Goal: Transaction & Acquisition: Purchase product/service

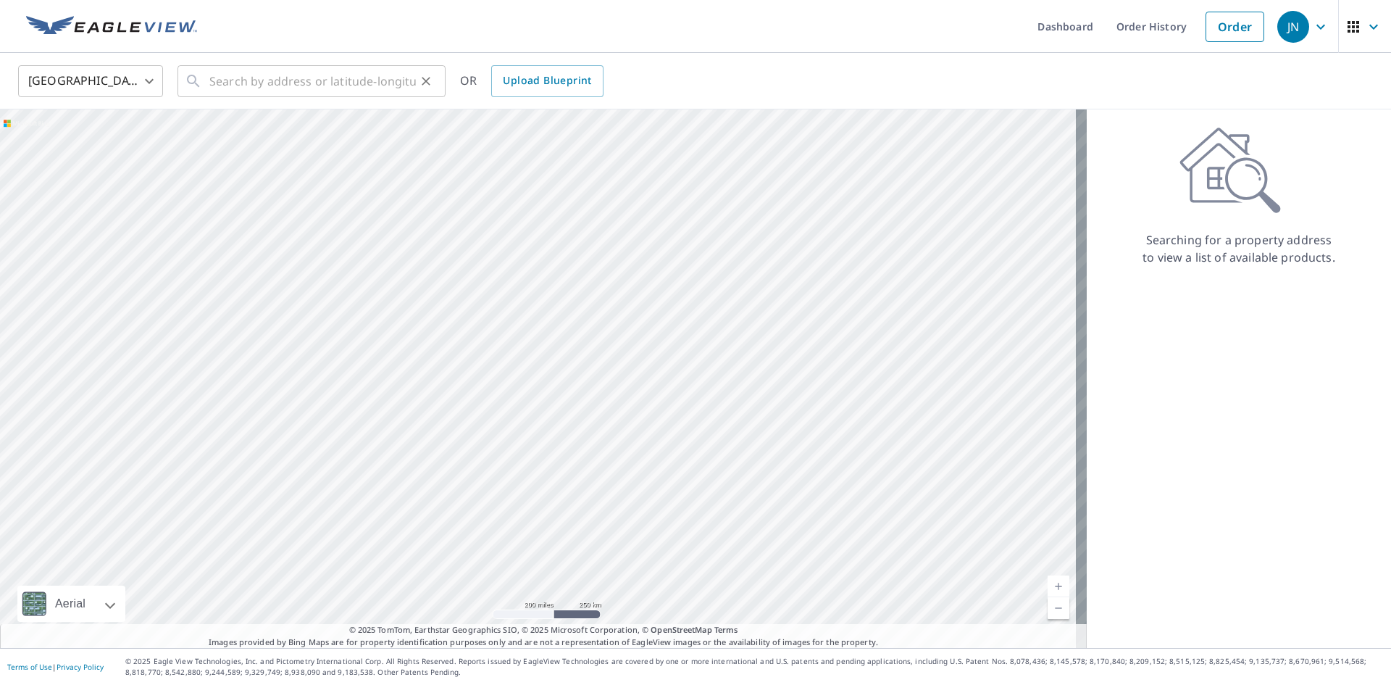
click at [205, 81] on div "​" at bounding box center [312, 81] width 268 height 32
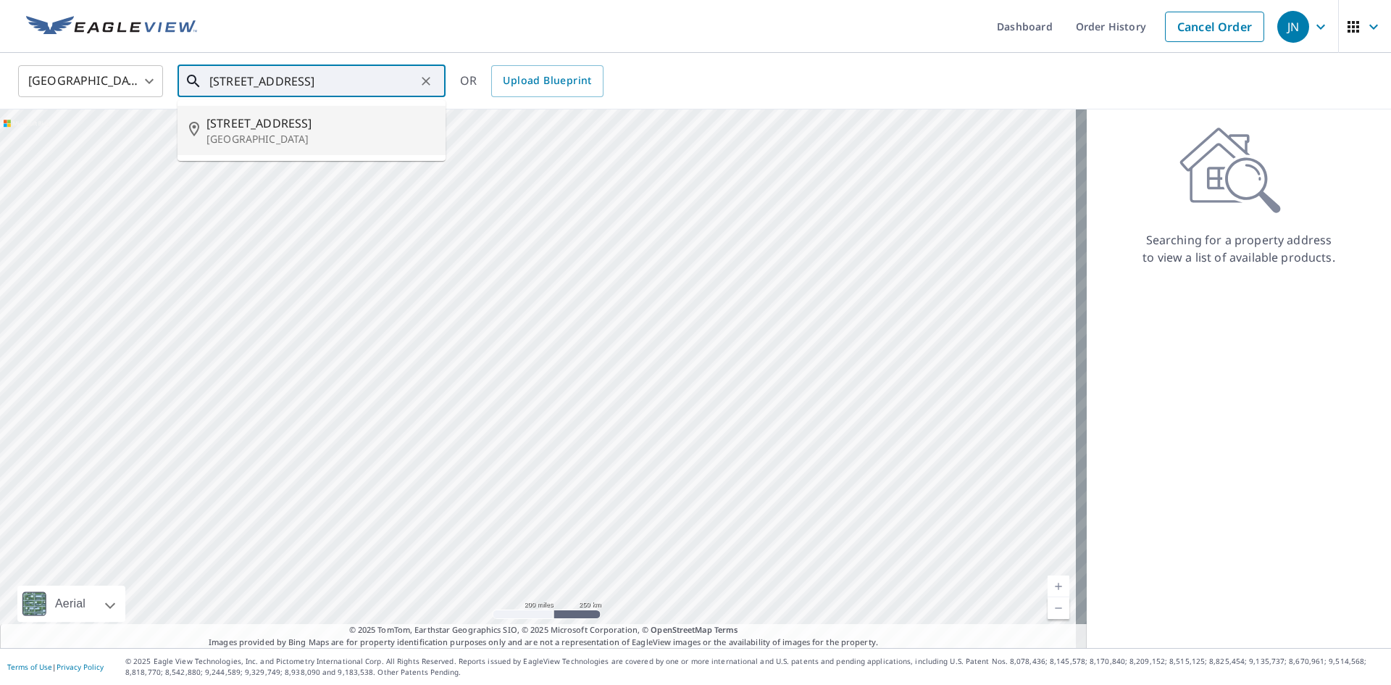
click at [241, 125] on span "[STREET_ADDRESS]" at bounding box center [320, 122] width 228 height 17
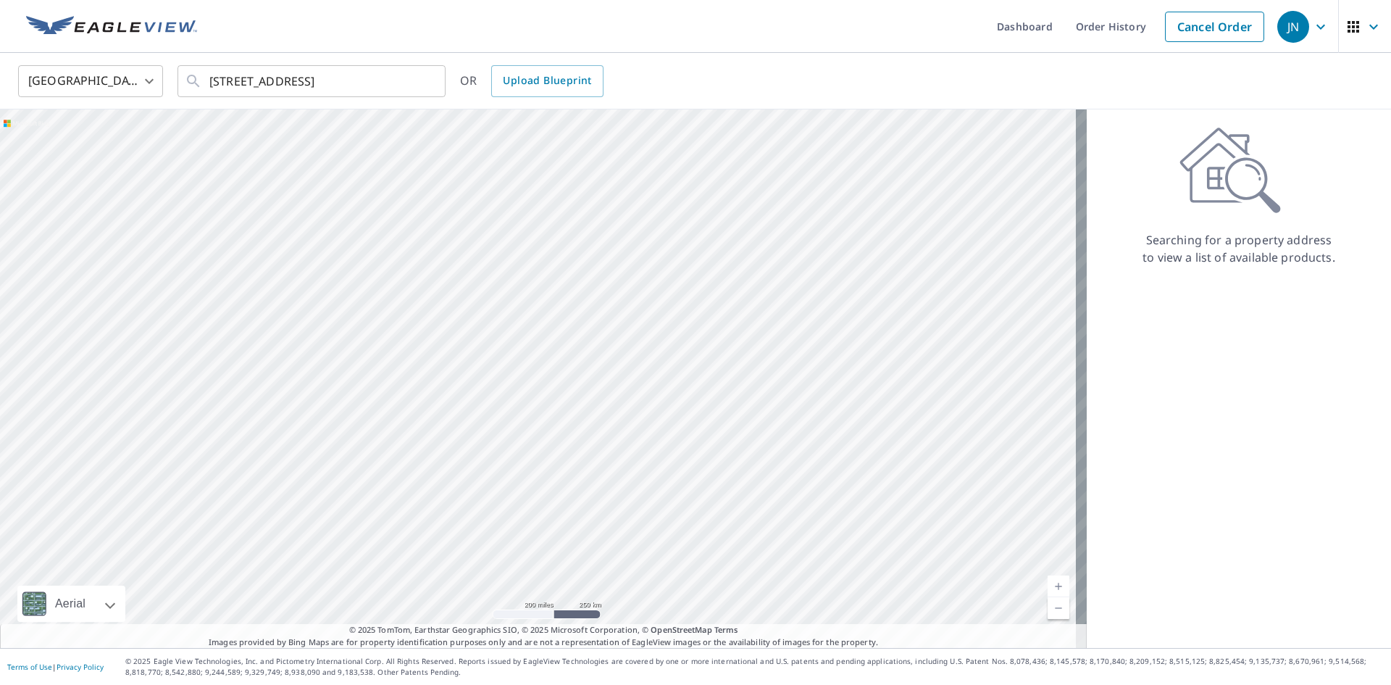
type input "[STREET_ADDRESS]"
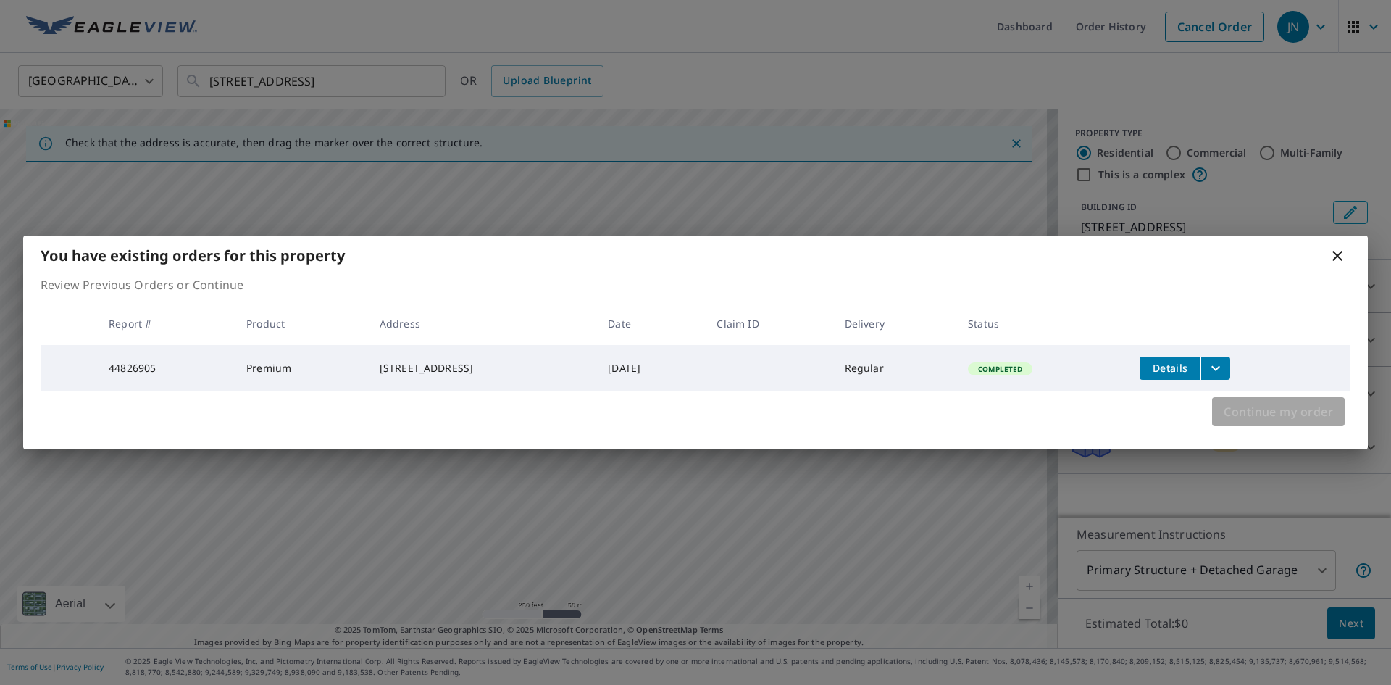
click at [925, 417] on span "Continue my order" at bounding box center [1278, 411] width 109 height 20
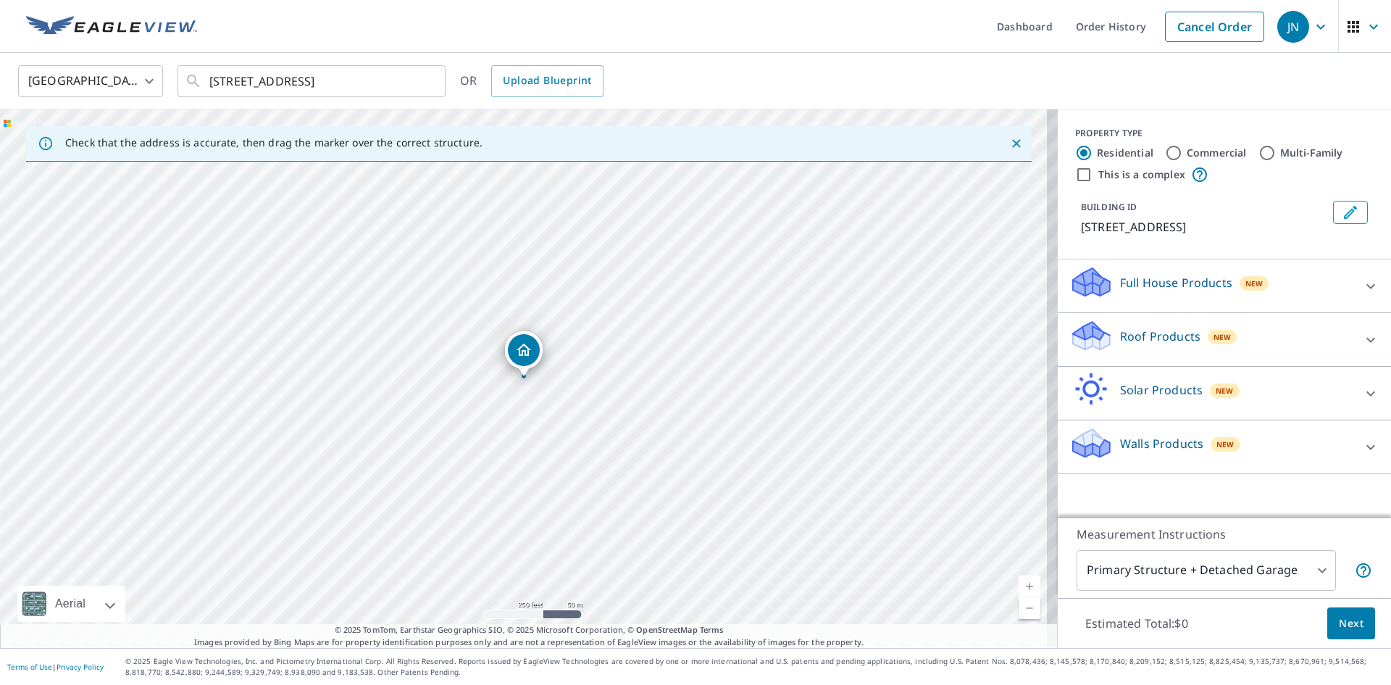
click at [925, 340] on p "Roof Products" at bounding box center [1160, 335] width 80 height 17
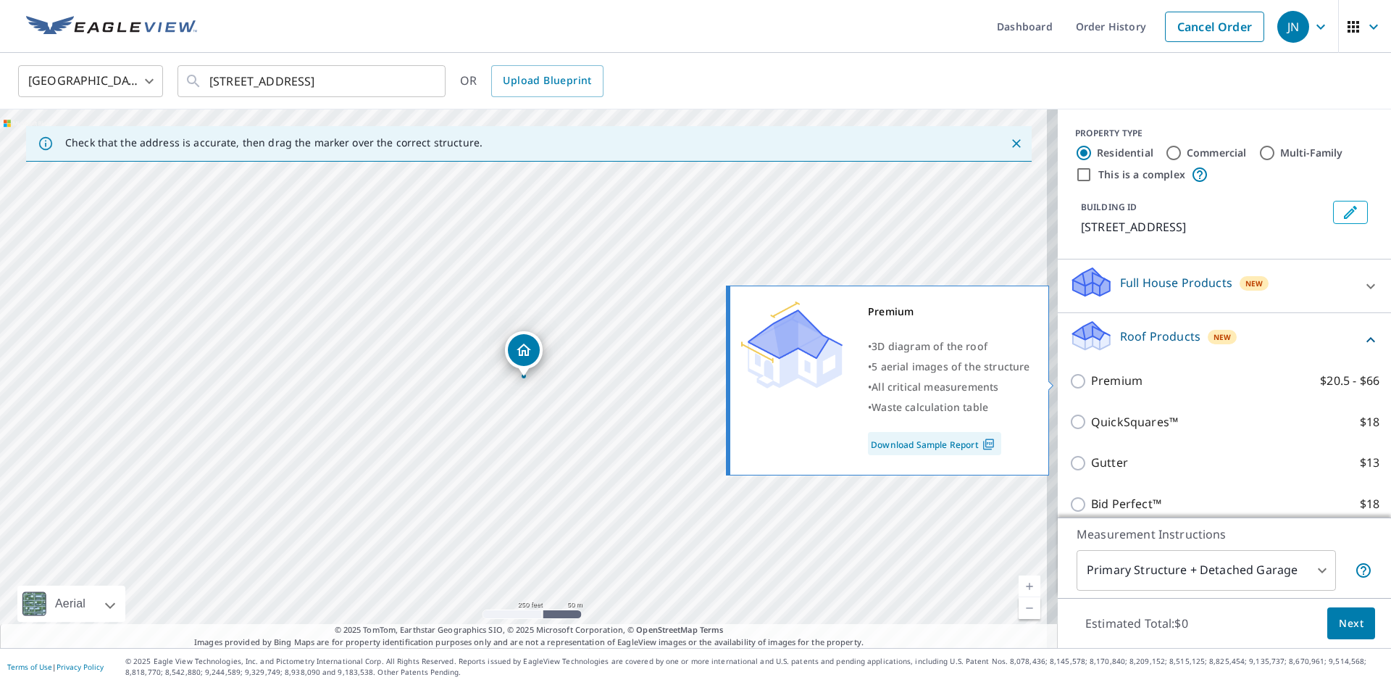
drag, startPoint x: 1074, startPoint y: 383, endPoint x: 1076, endPoint y: 396, distance: 13.2
click at [925, 383] on input "Premium $20.5 - $66" at bounding box center [1080, 380] width 22 height 17
checkbox input "true"
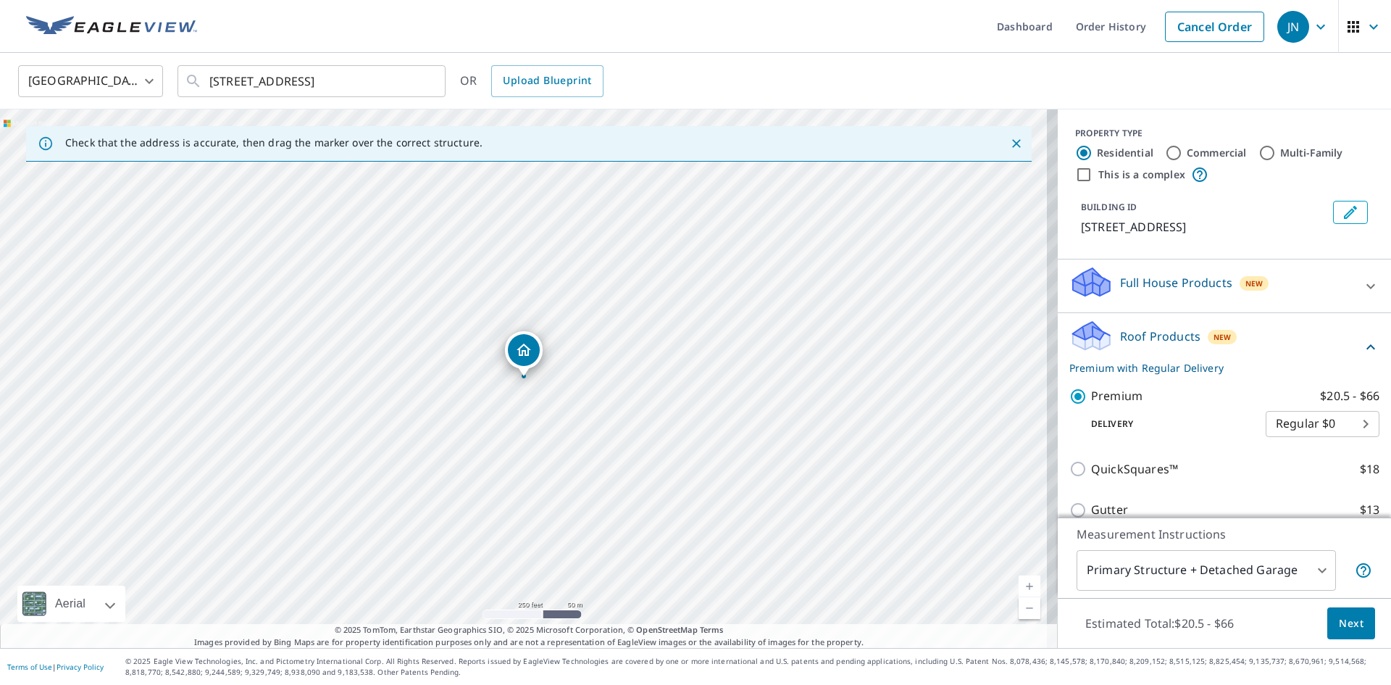
click at [925, 624] on span "Next" at bounding box center [1351, 623] width 25 height 18
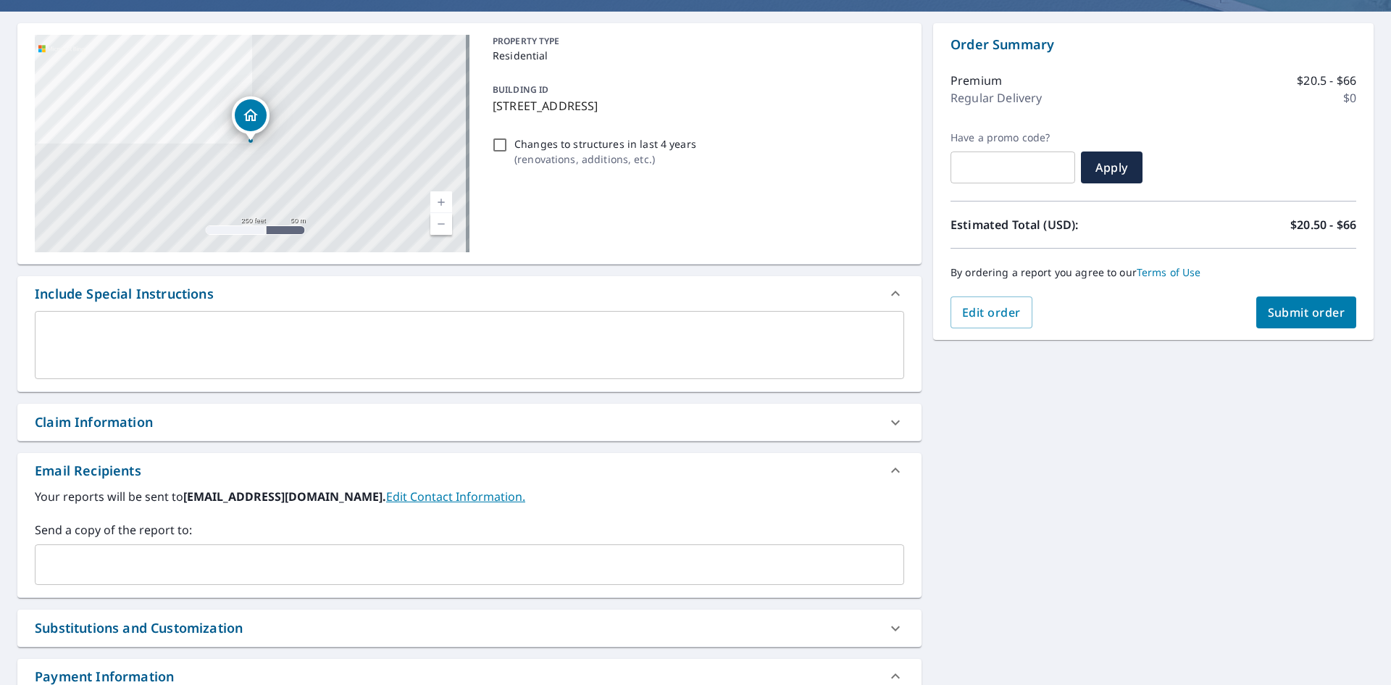
scroll to position [238, 0]
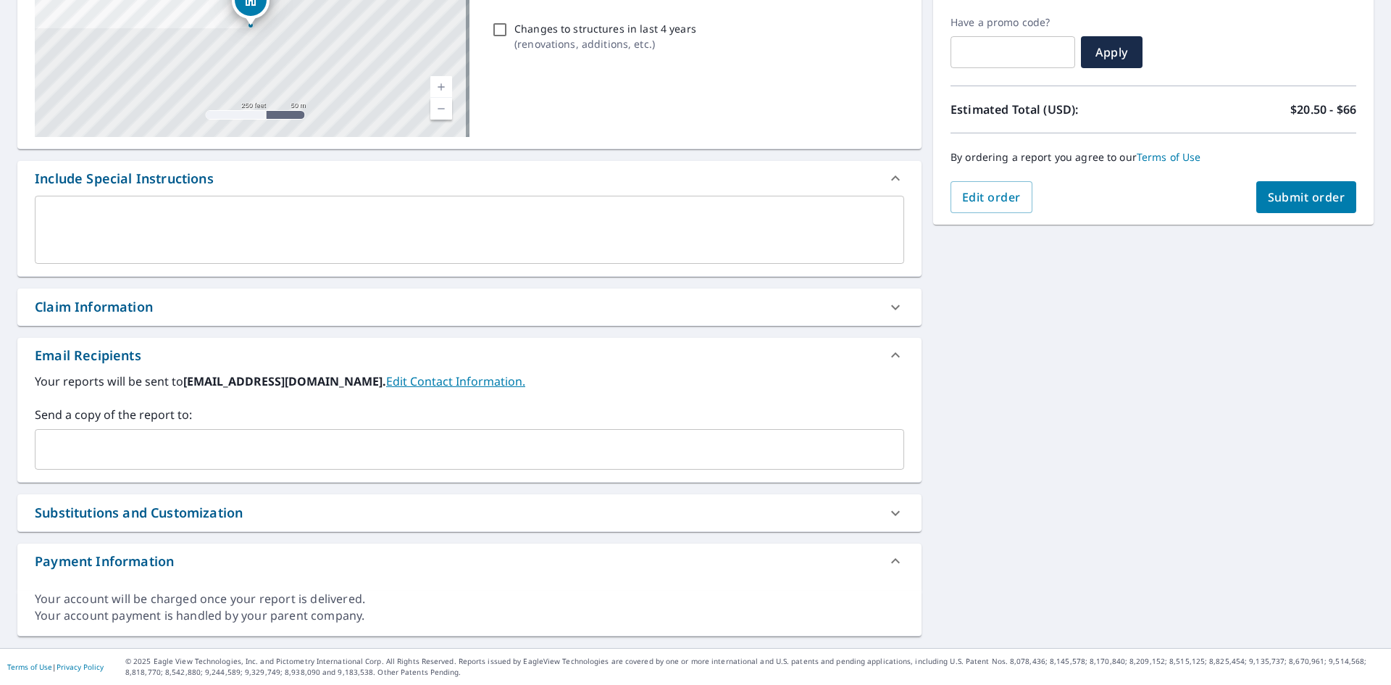
click at [213, 448] on input "text" at bounding box center [458, 449] width 835 height 28
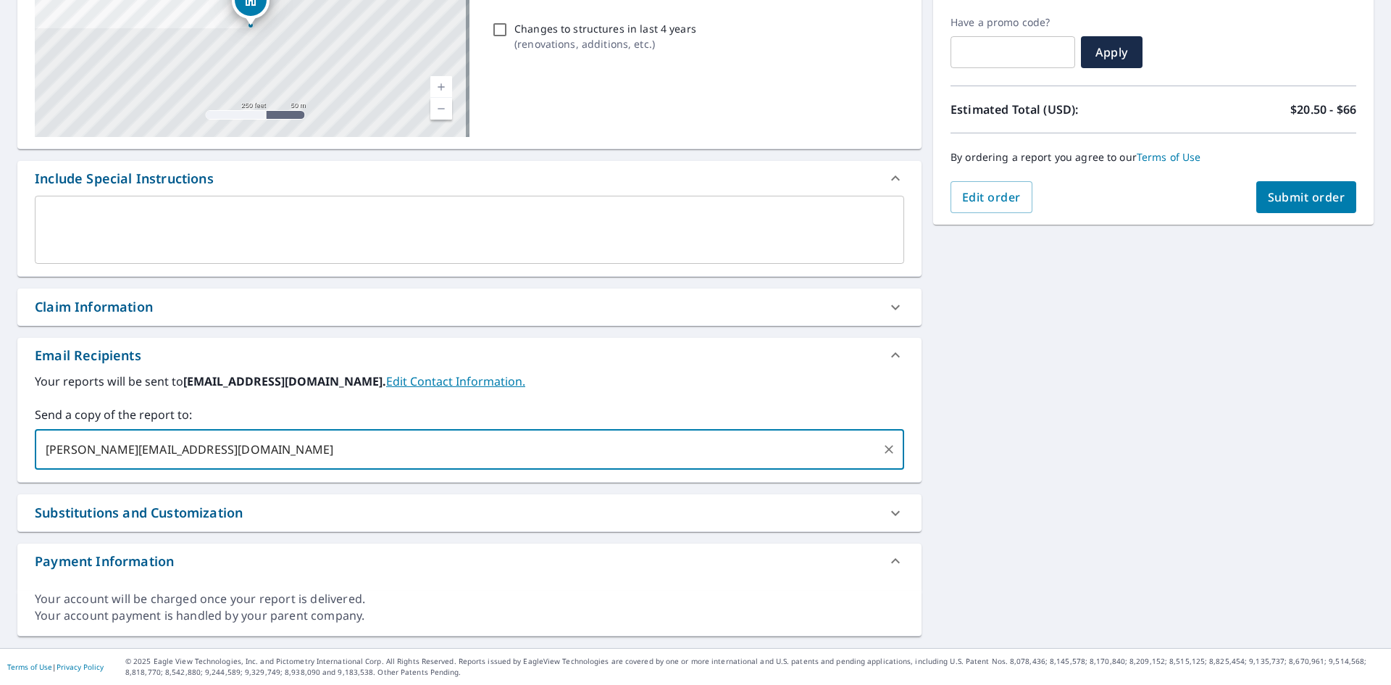
type input "[PERSON_NAME][EMAIL_ADDRESS][DOMAIN_NAME]"
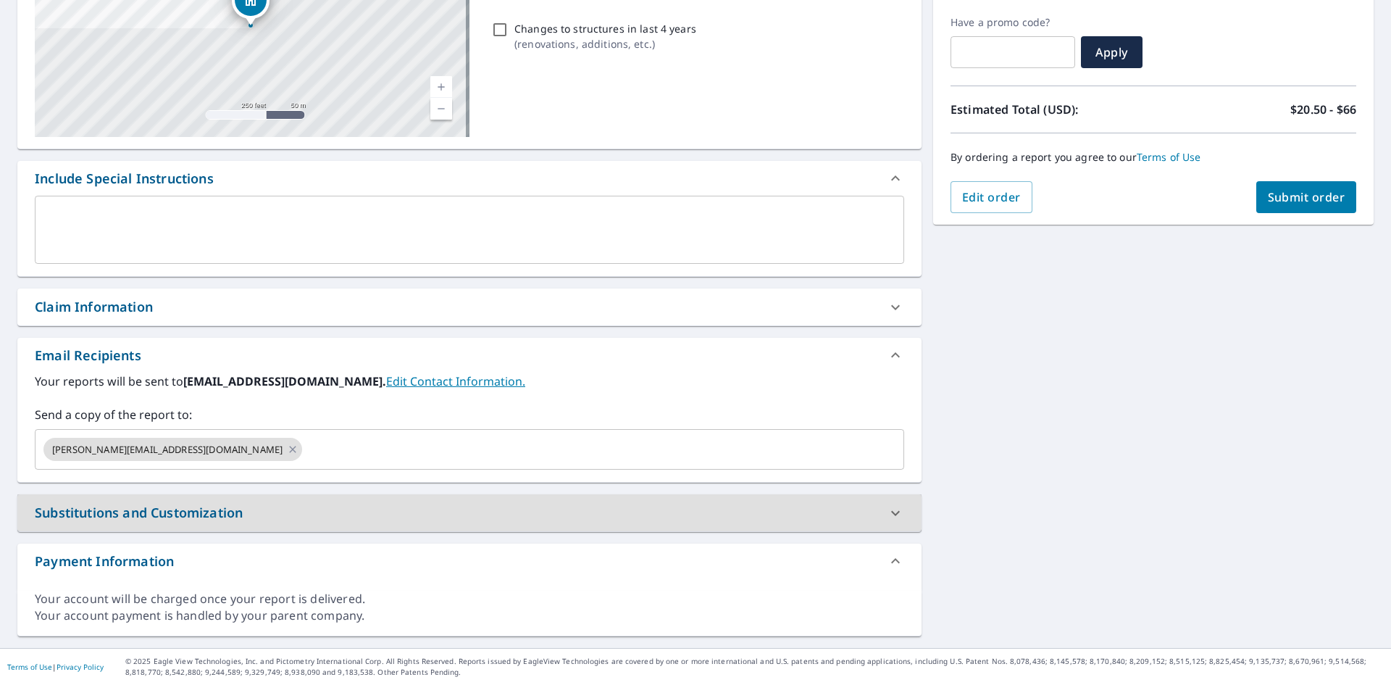
click at [925, 191] on span "Submit order" at bounding box center [1307, 197] width 78 height 16
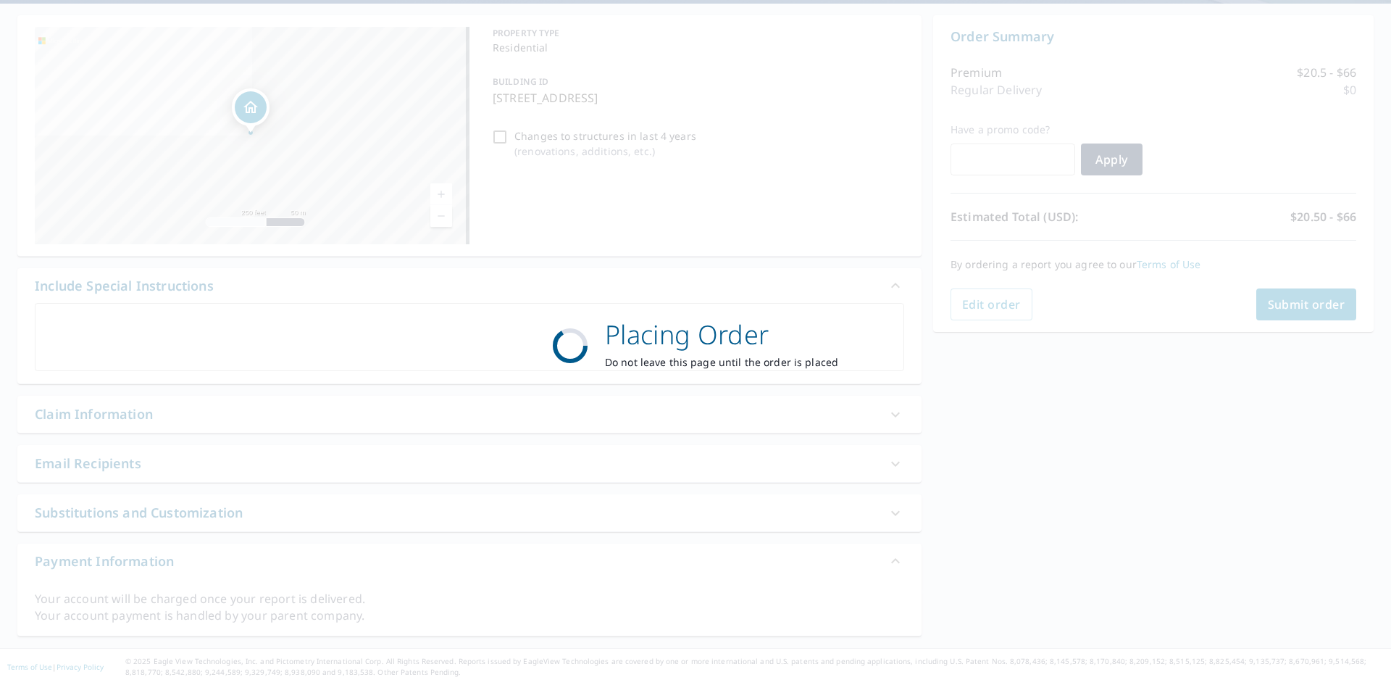
scroll to position [130, 0]
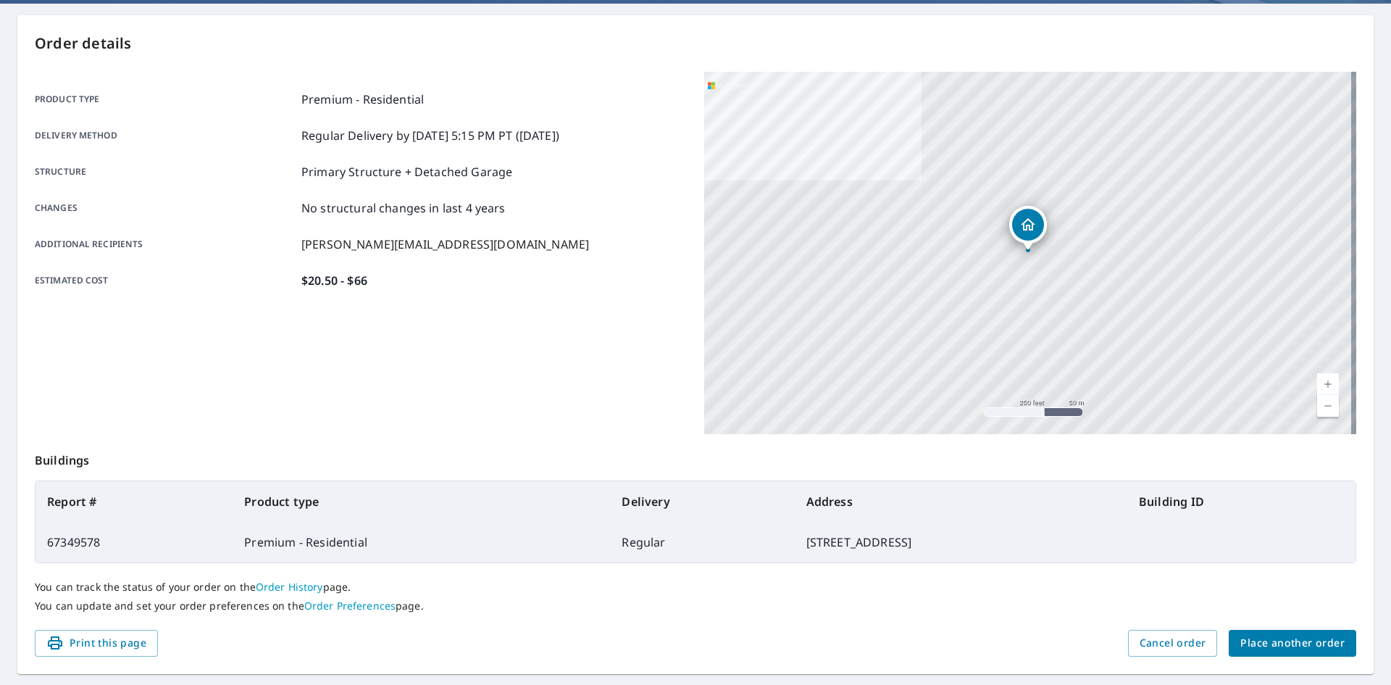
click at [925, 646] on span "Place another order" at bounding box center [1292, 643] width 104 height 18
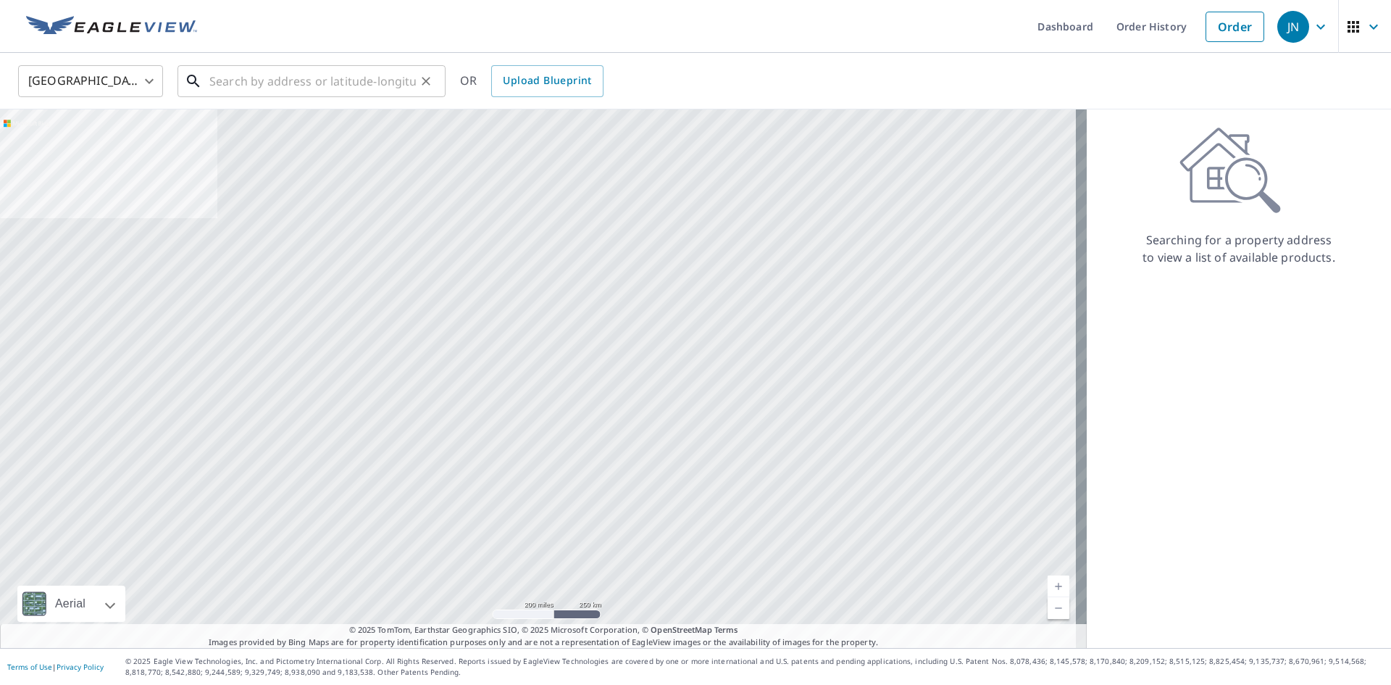
click at [301, 78] on input "text" at bounding box center [312, 81] width 206 height 41
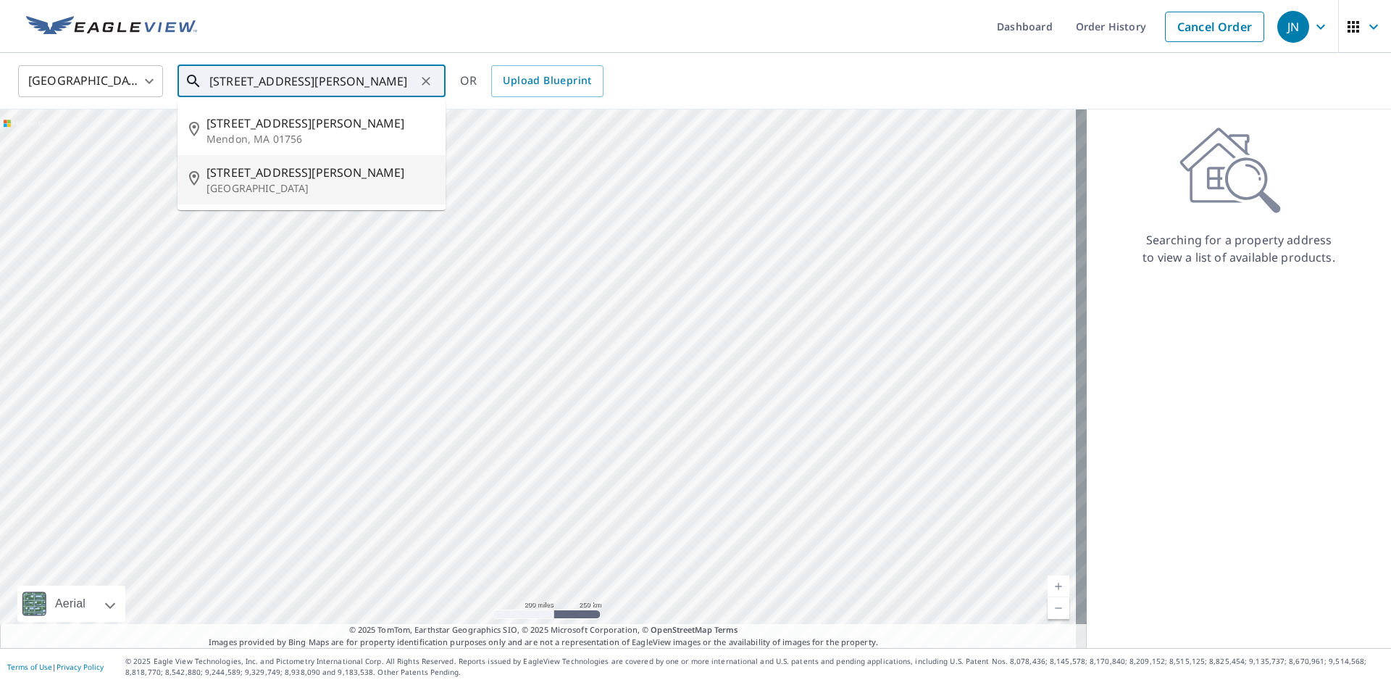
click at [268, 190] on p "[GEOGRAPHIC_DATA]" at bounding box center [320, 188] width 228 height 14
type input "[STREET_ADDRESS][PERSON_NAME]"
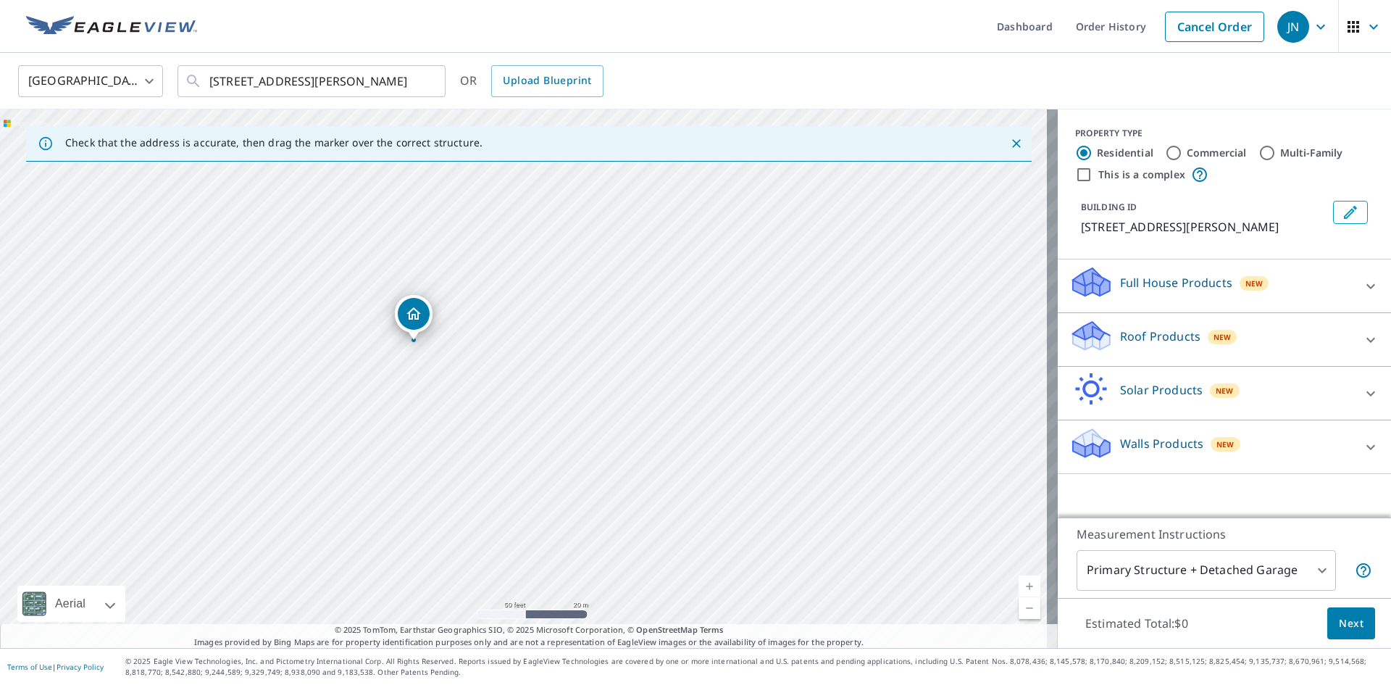
drag, startPoint x: 330, startPoint y: 354, endPoint x: 847, endPoint y: 433, distance: 523.3
click at [847, 433] on div "[STREET_ADDRESS][PERSON_NAME]" at bounding box center [529, 378] width 1058 height 538
click at [925, 335] on p "Roof Products" at bounding box center [1160, 335] width 80 height 17
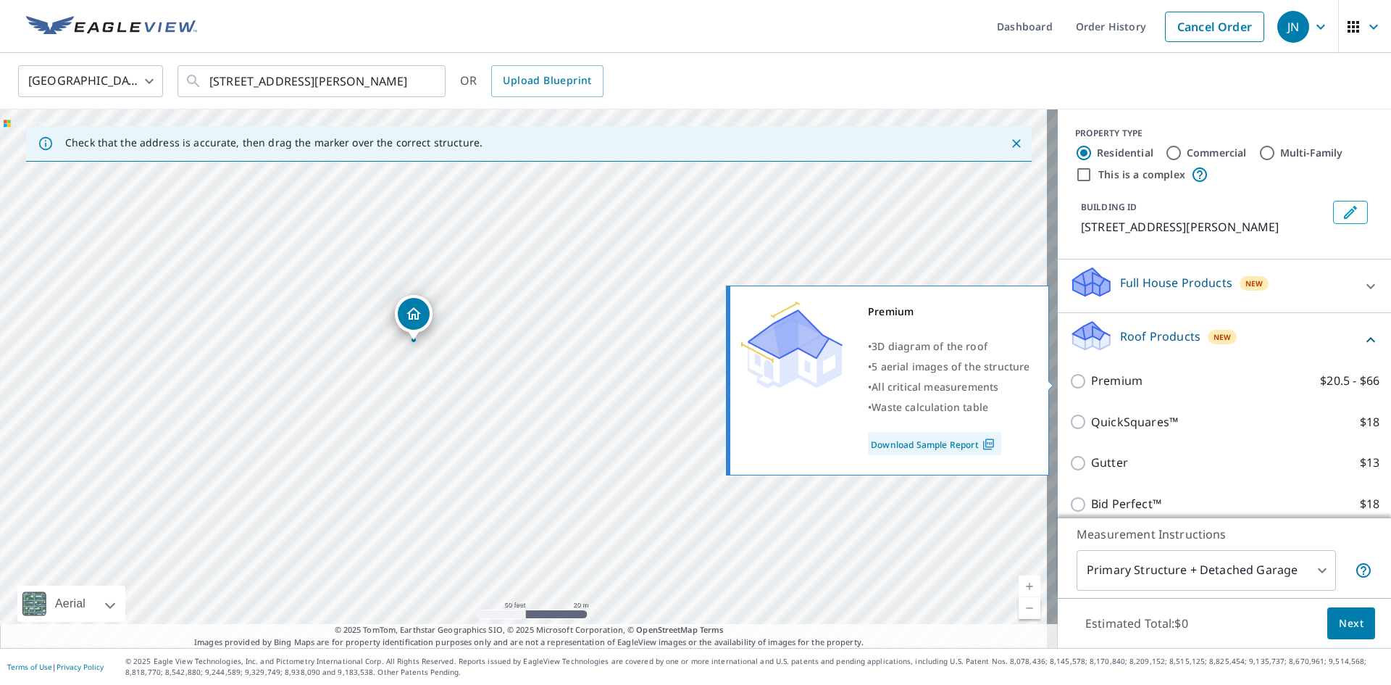
click at [925, 372] on input "Premium $20.5 - $66" at bounding box center [1080, 380] width 22 height 17
checkbox input "true"
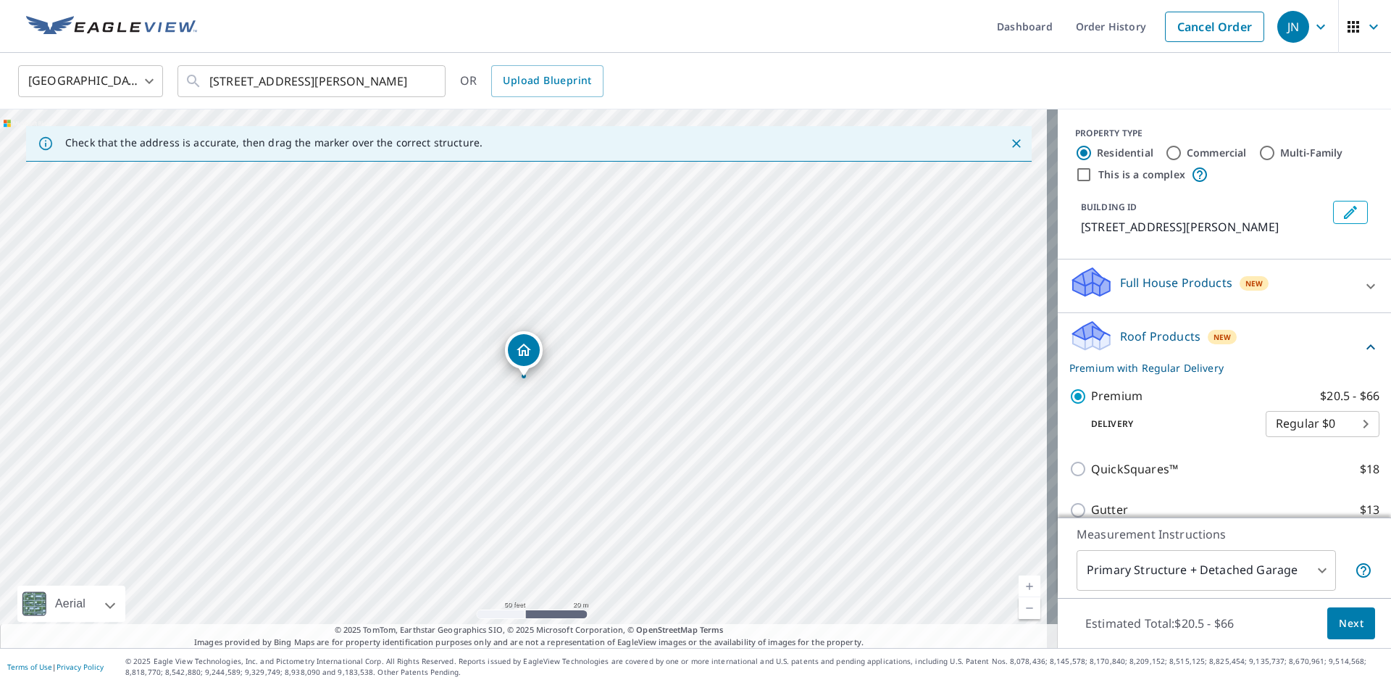
click at [925, 617] on span "Next" at bounding box center [1351, 623] width 25 height 18
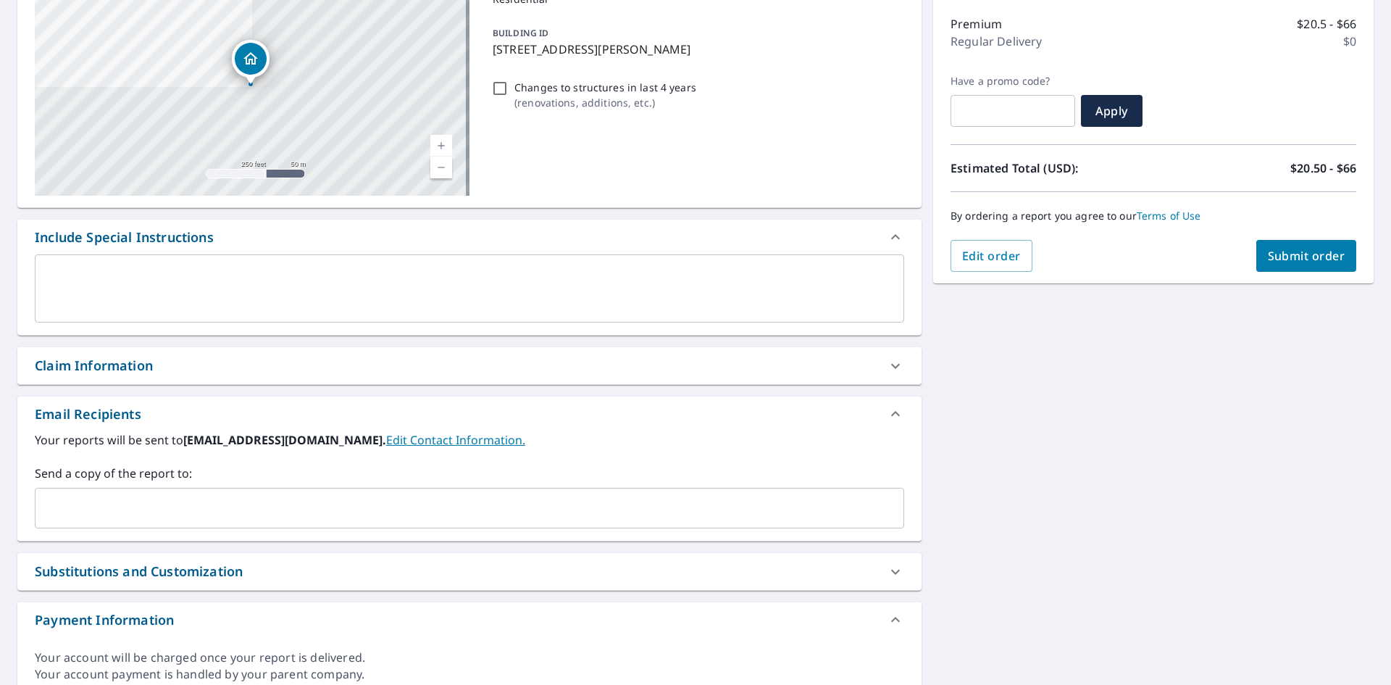
scroll to position [238, 0]
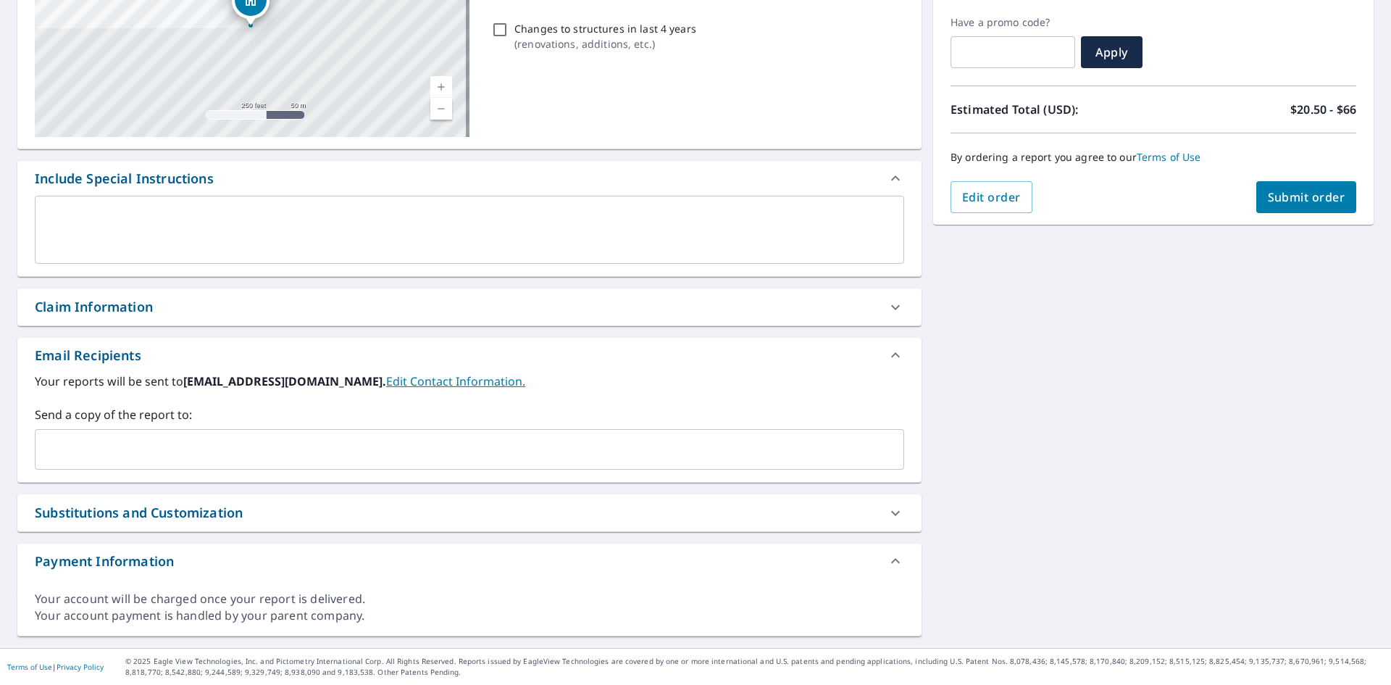
click at [67, 443] on input "text" at bounding box center [458, 449] width 835 height 28
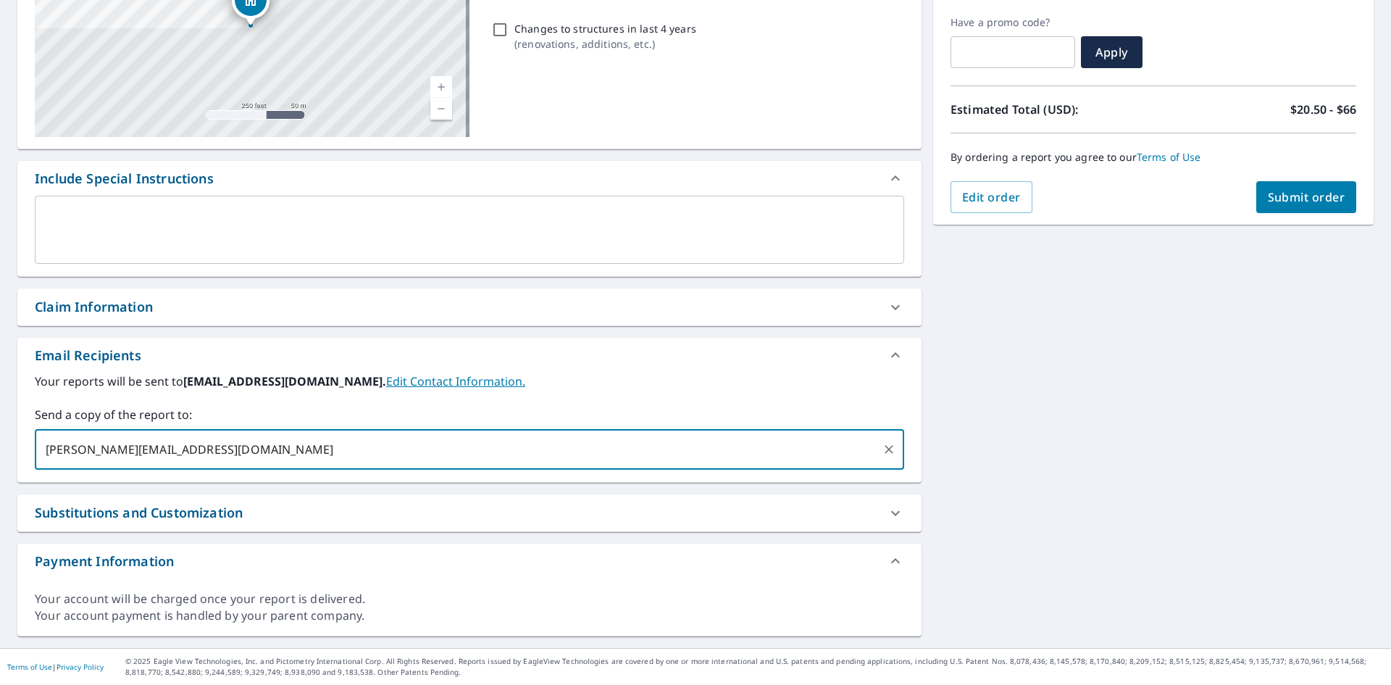
type input "[PERSON_NAME][EMAIL_ADDRESS][DOMAIN_NAME]"
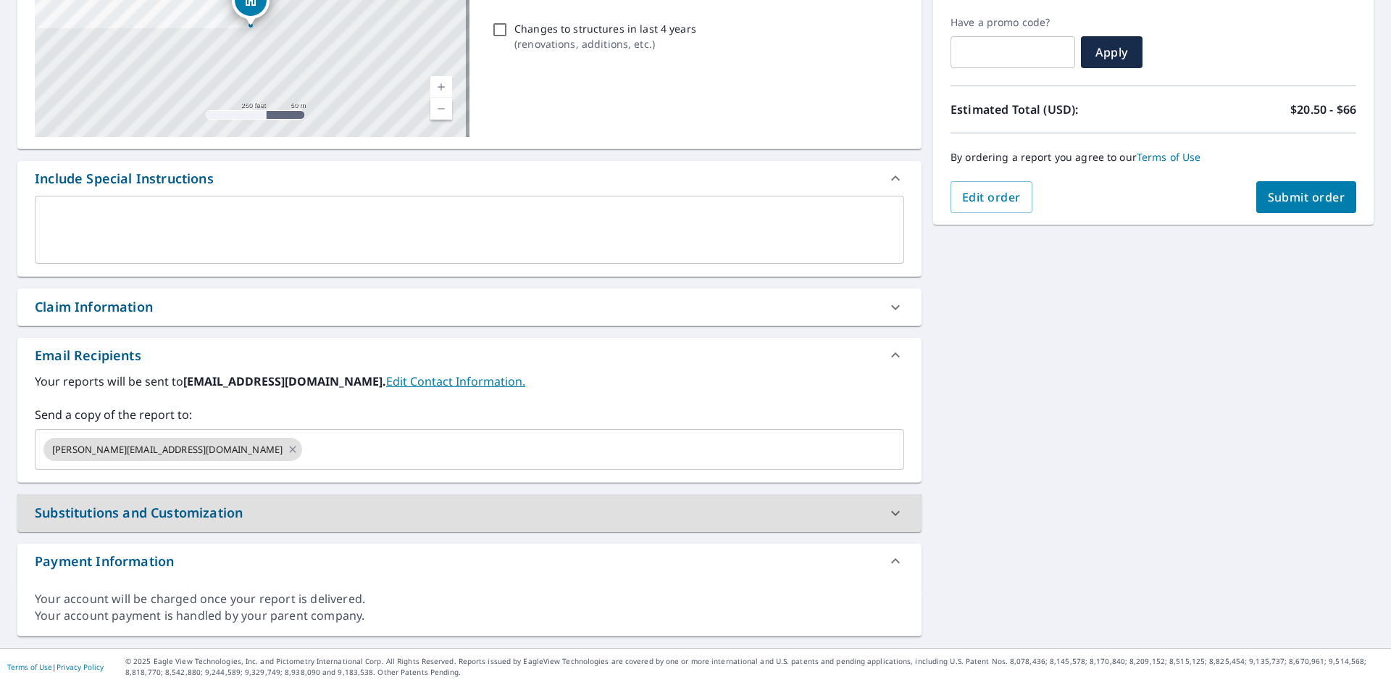
click at [925, 190] on span "Submit order" at bounding box center [1307, 197] width 78 height 16
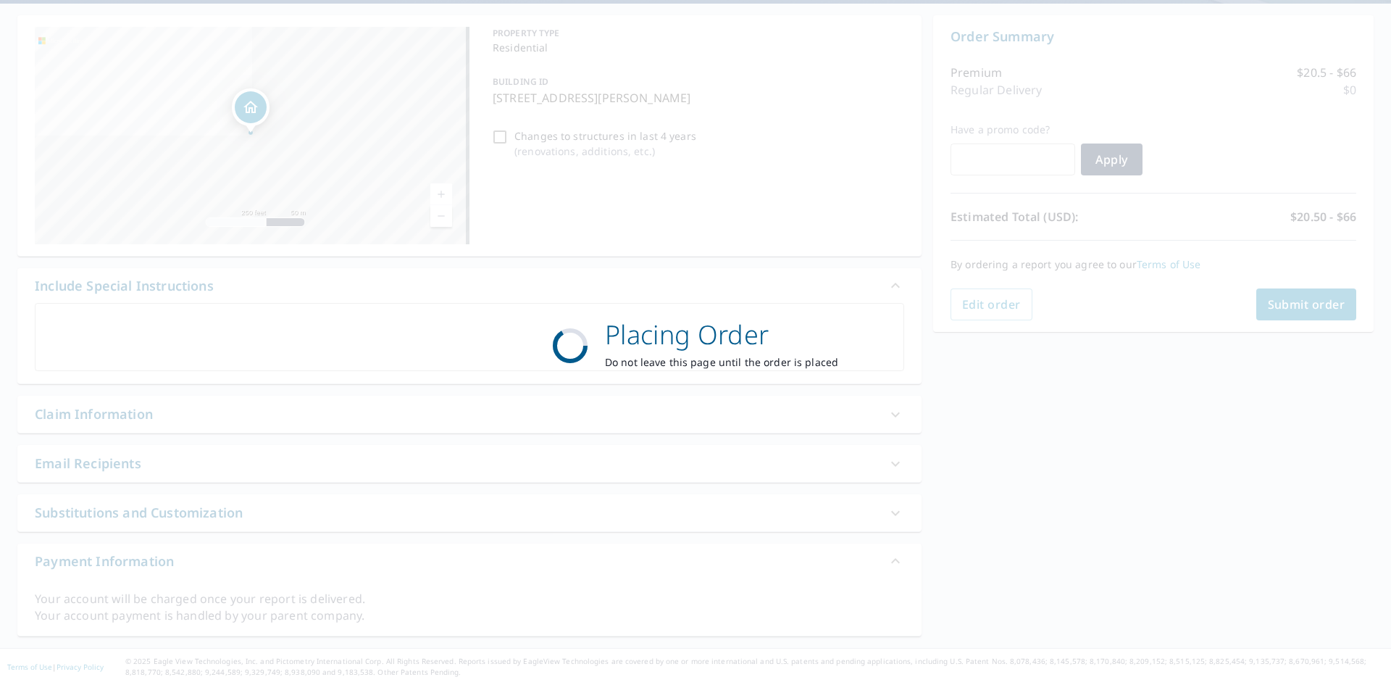
scroll to position [130, 0]
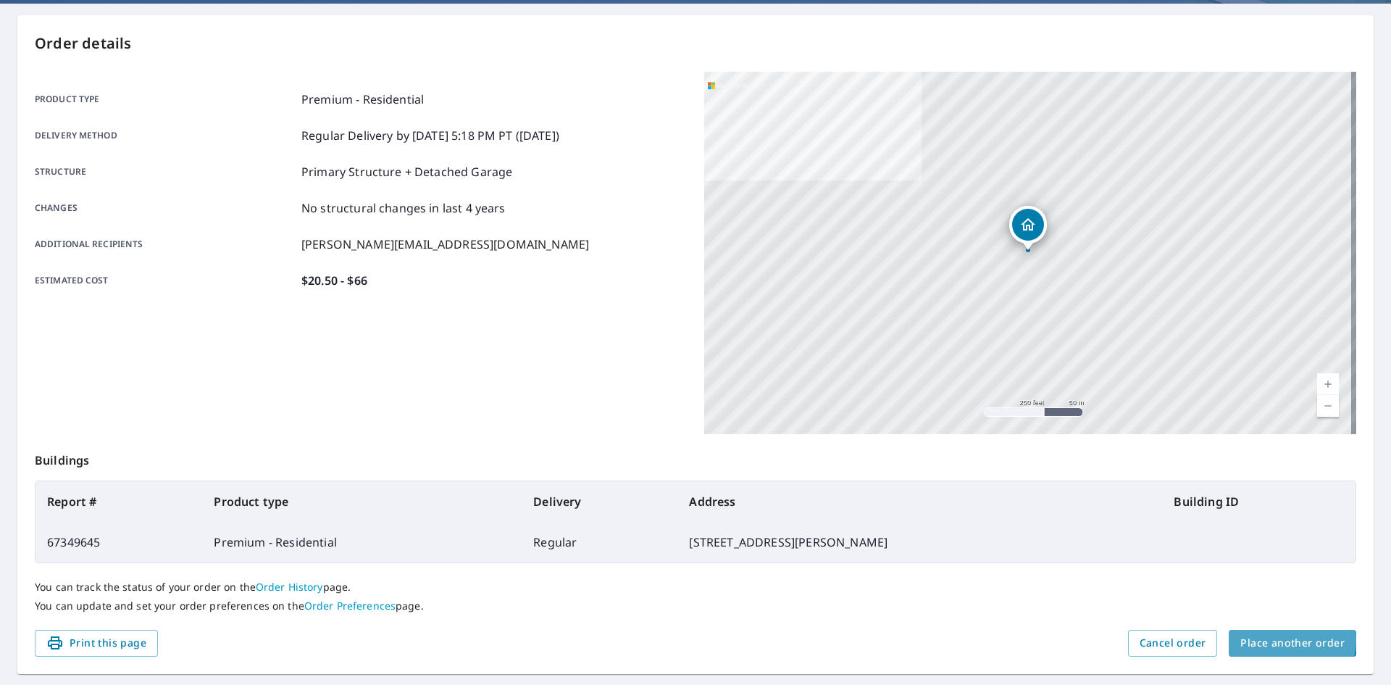
click at [925, 640] on span "Place another order" at bounding box center [1292, 643] width 104 height 18
